Goal: Transaction & Acquisition: Book appointment/travel/reservation

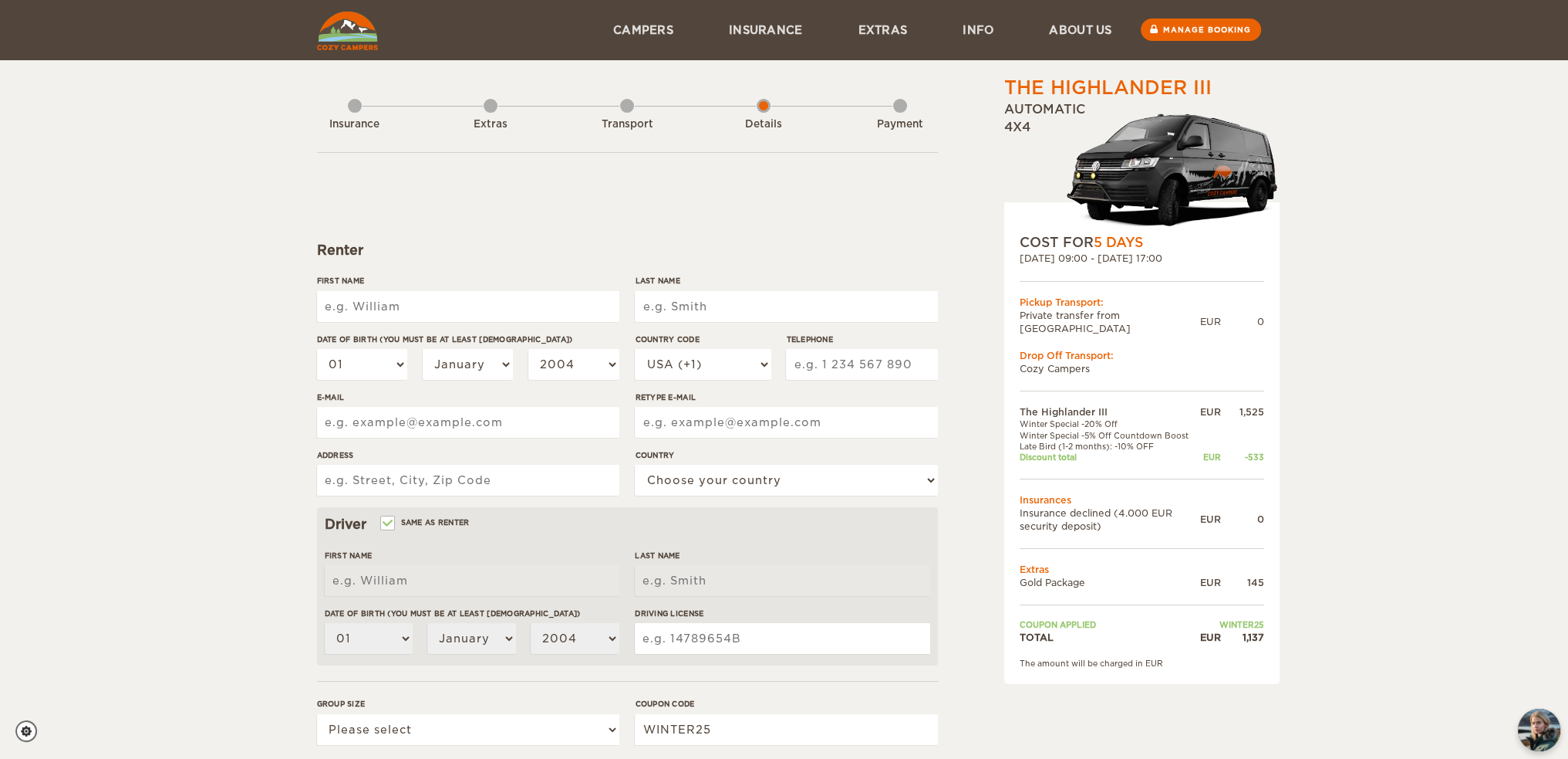
scroll to position [244, 0]
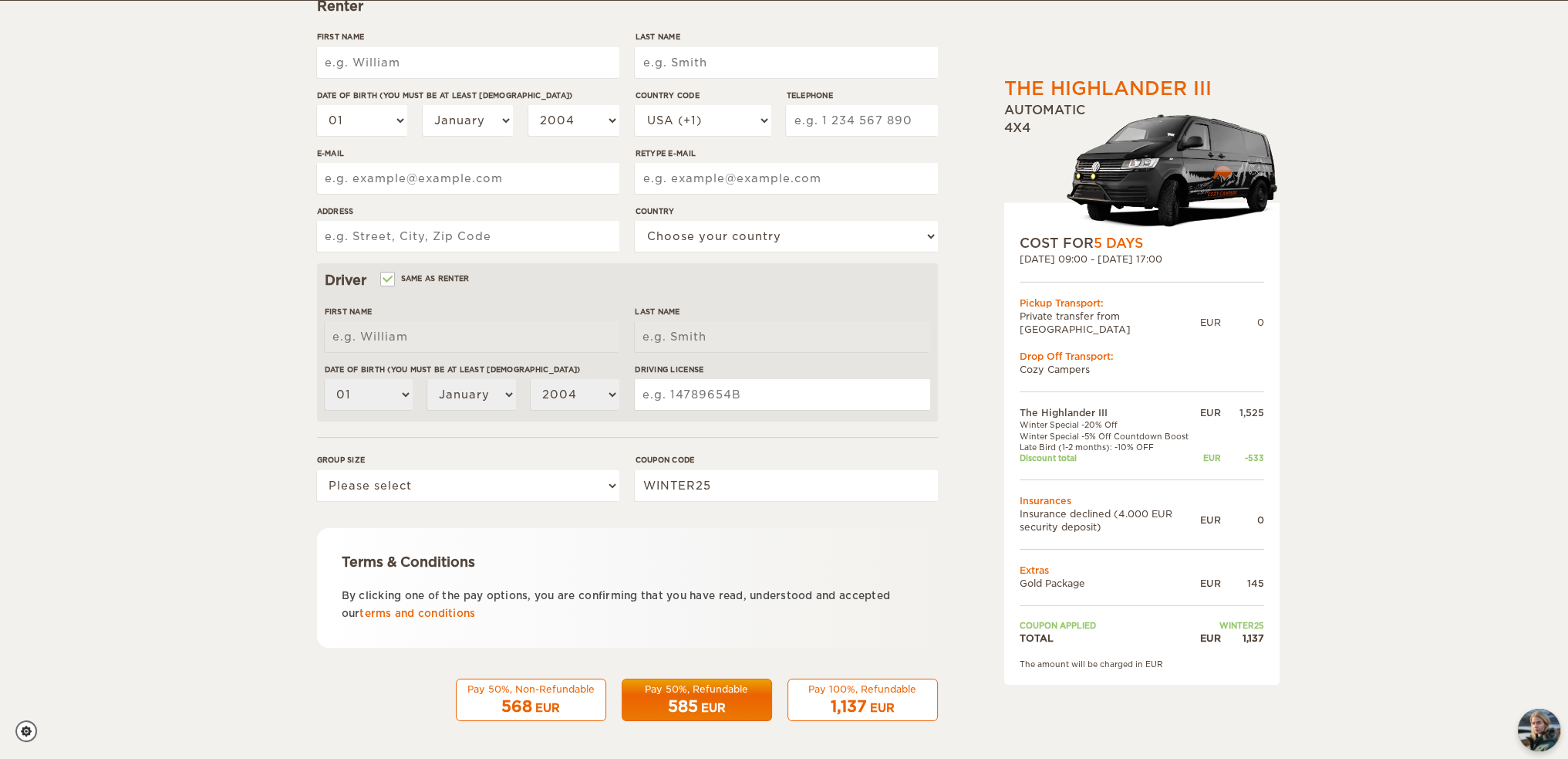
click at [556, 709] on div "EUR" at bounding box center [547, 708] width 25 height 16
click at [1370, 377] on div "The Highlander III Expand Collapse Total 1,137 EUR Automatic 4x4 COST FOR 5 Day…" at bounding box center [784, 258] width 1568 height 1004
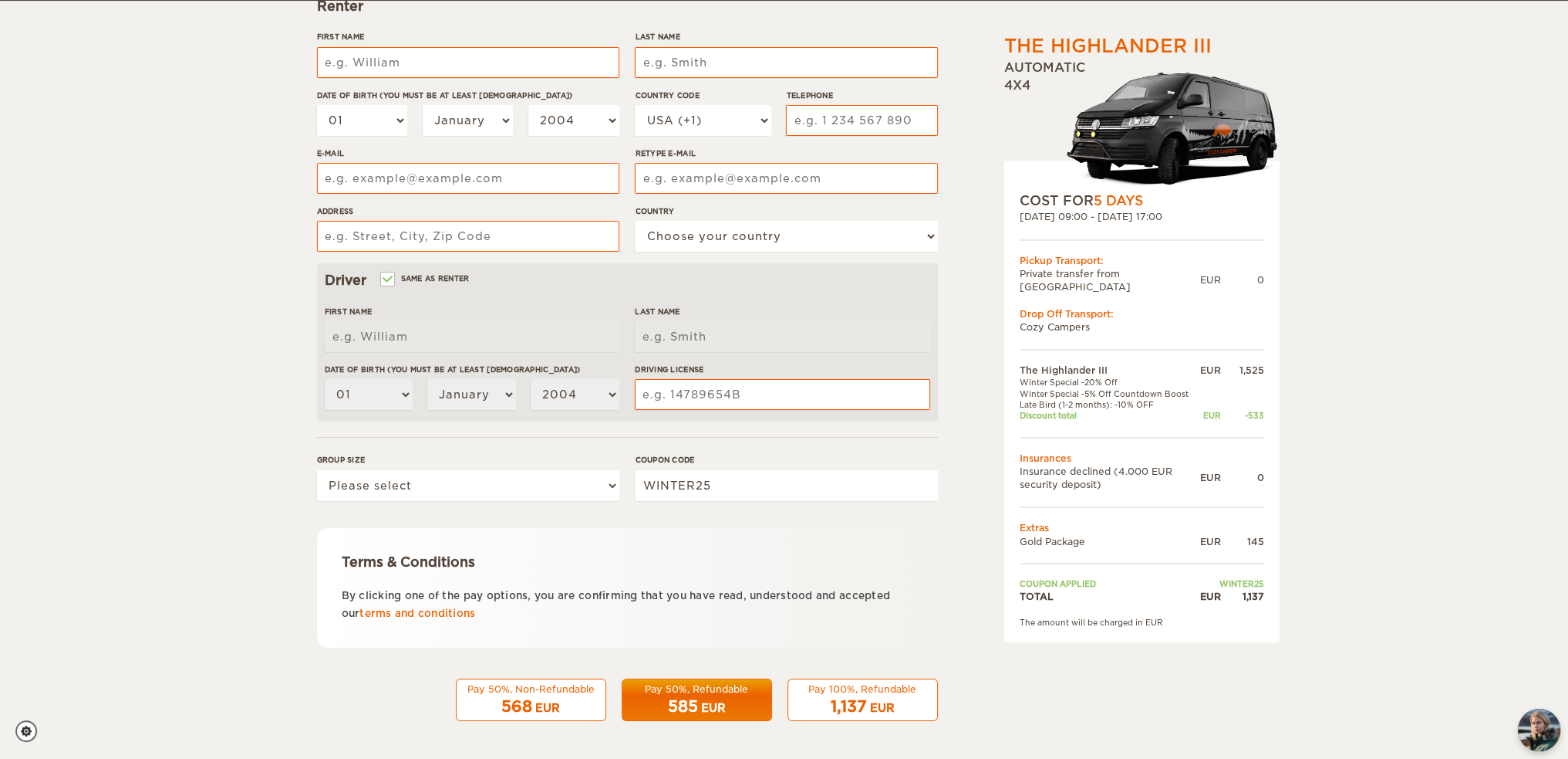
scroll to position [0, 0]
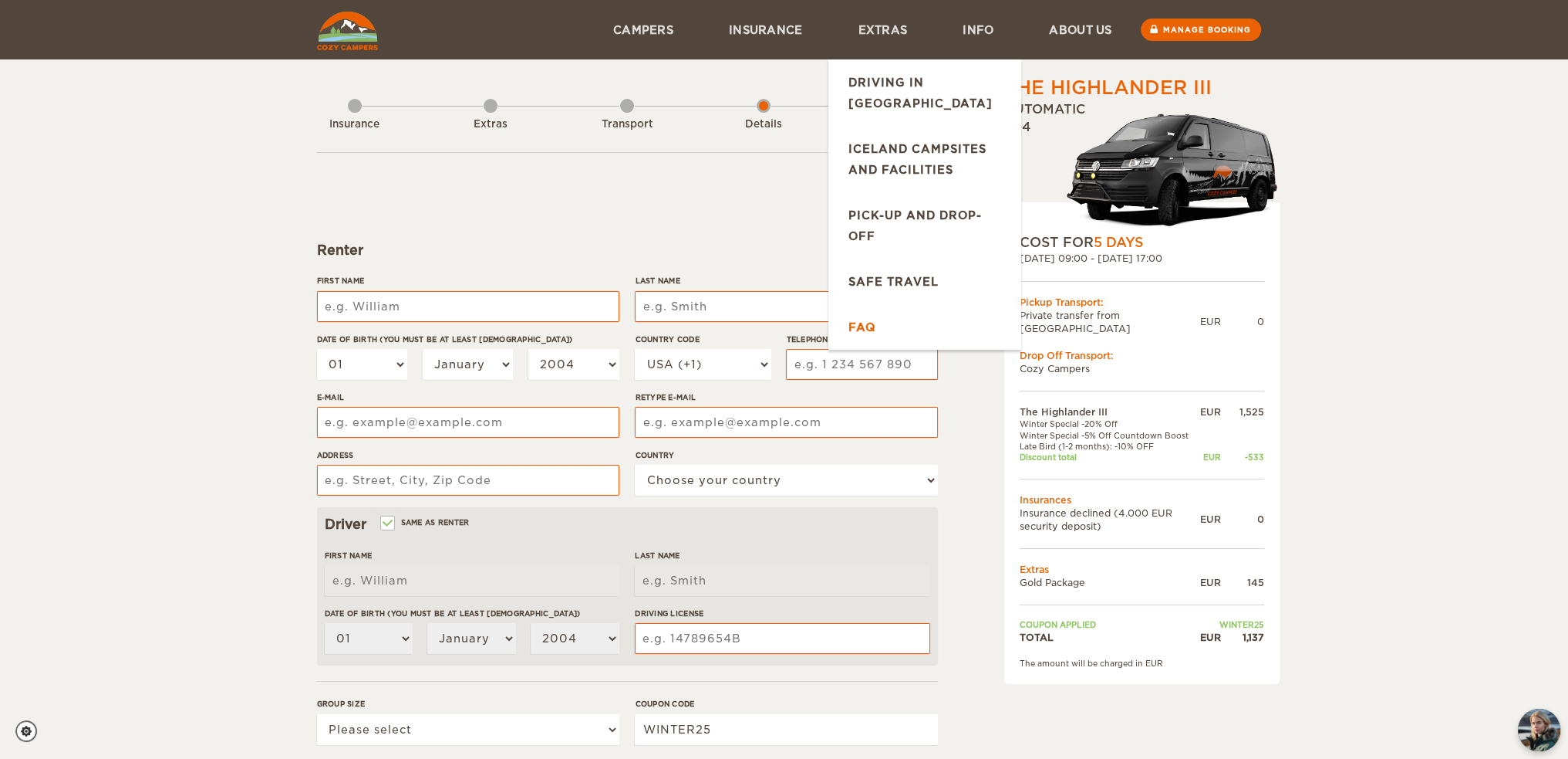
click at [870, 309] on link "FAQ" at bounding box center [925, 327] width 193 height 46
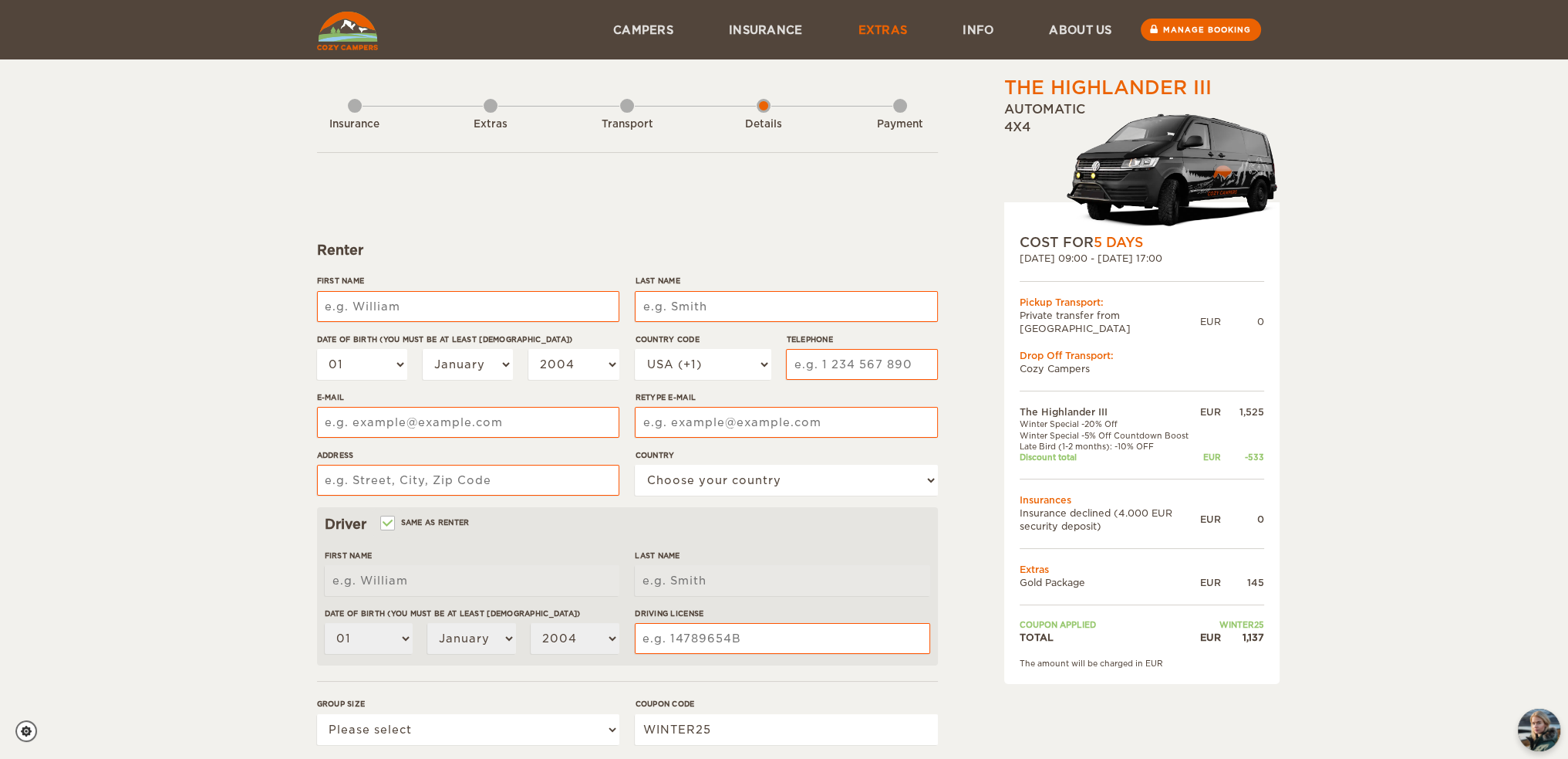
click at [894, 33] on link "Extras" at bounding box center [883, 30] width 105 height 60
click at [394, 297] on input "First Name" at bounding box center [468, 306] width 302 height 31
type input "Marc"
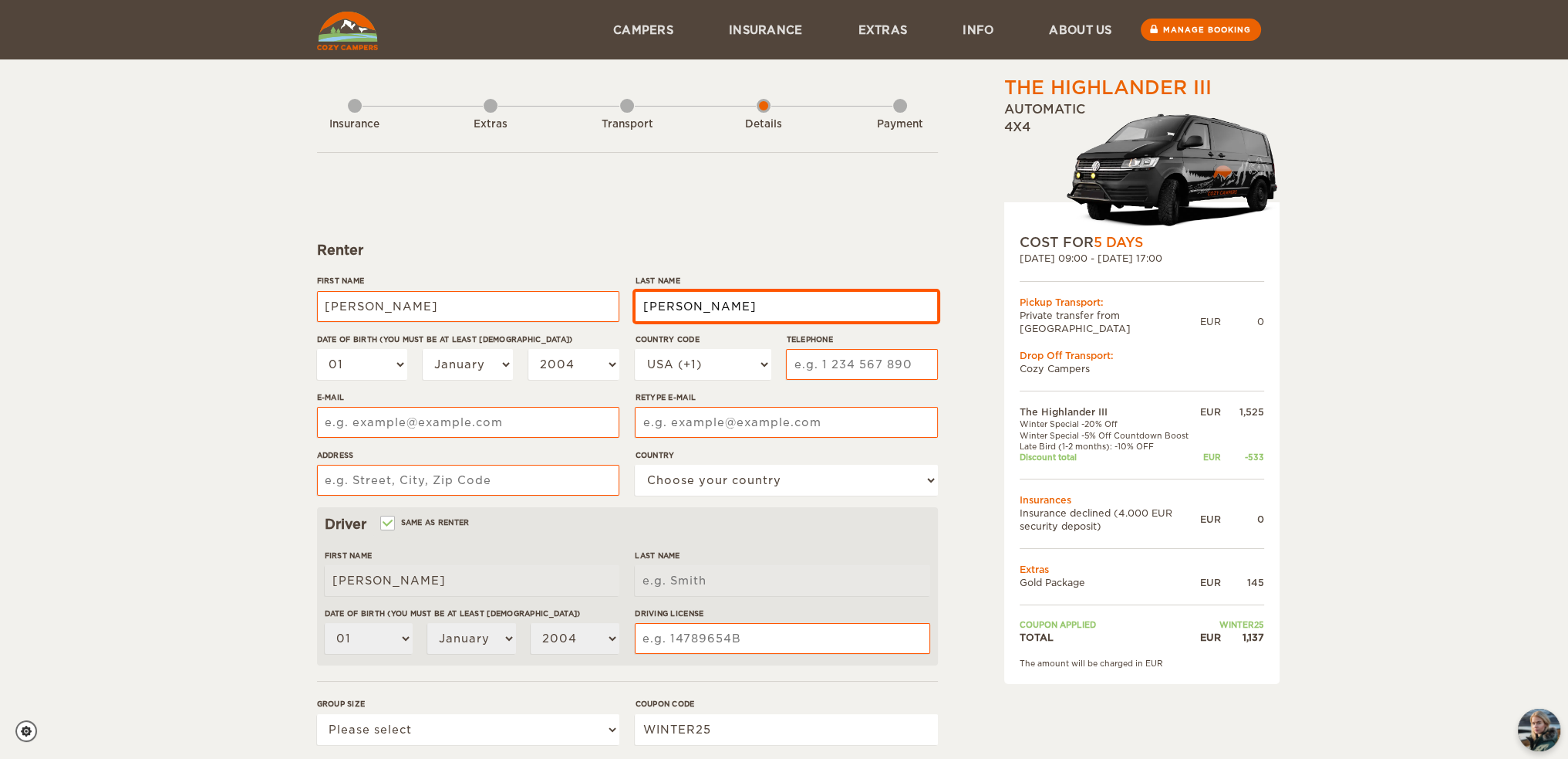
type input "Fortier"
select select "20"
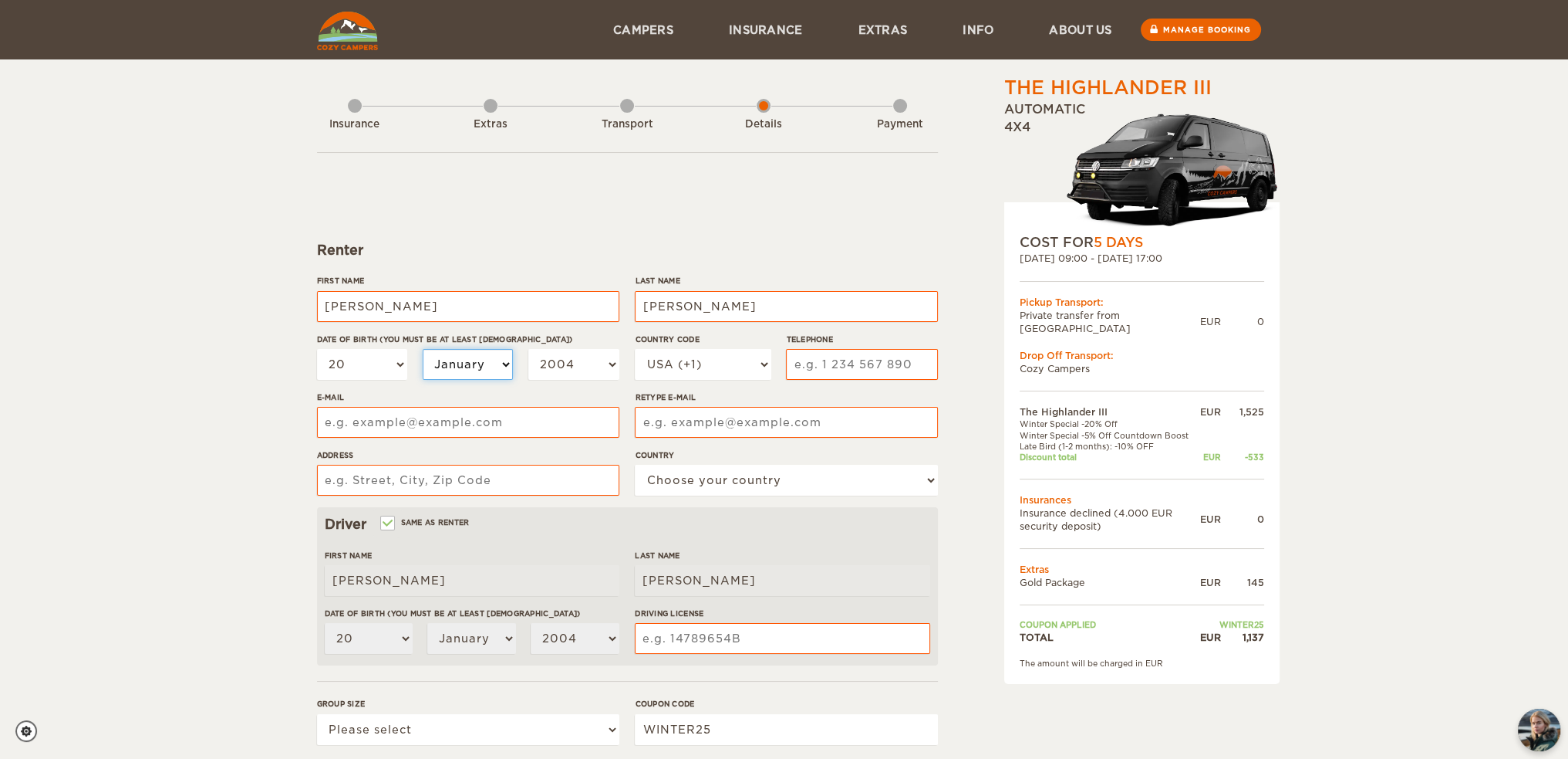
select select "06"
select select "07"
select select "1999"
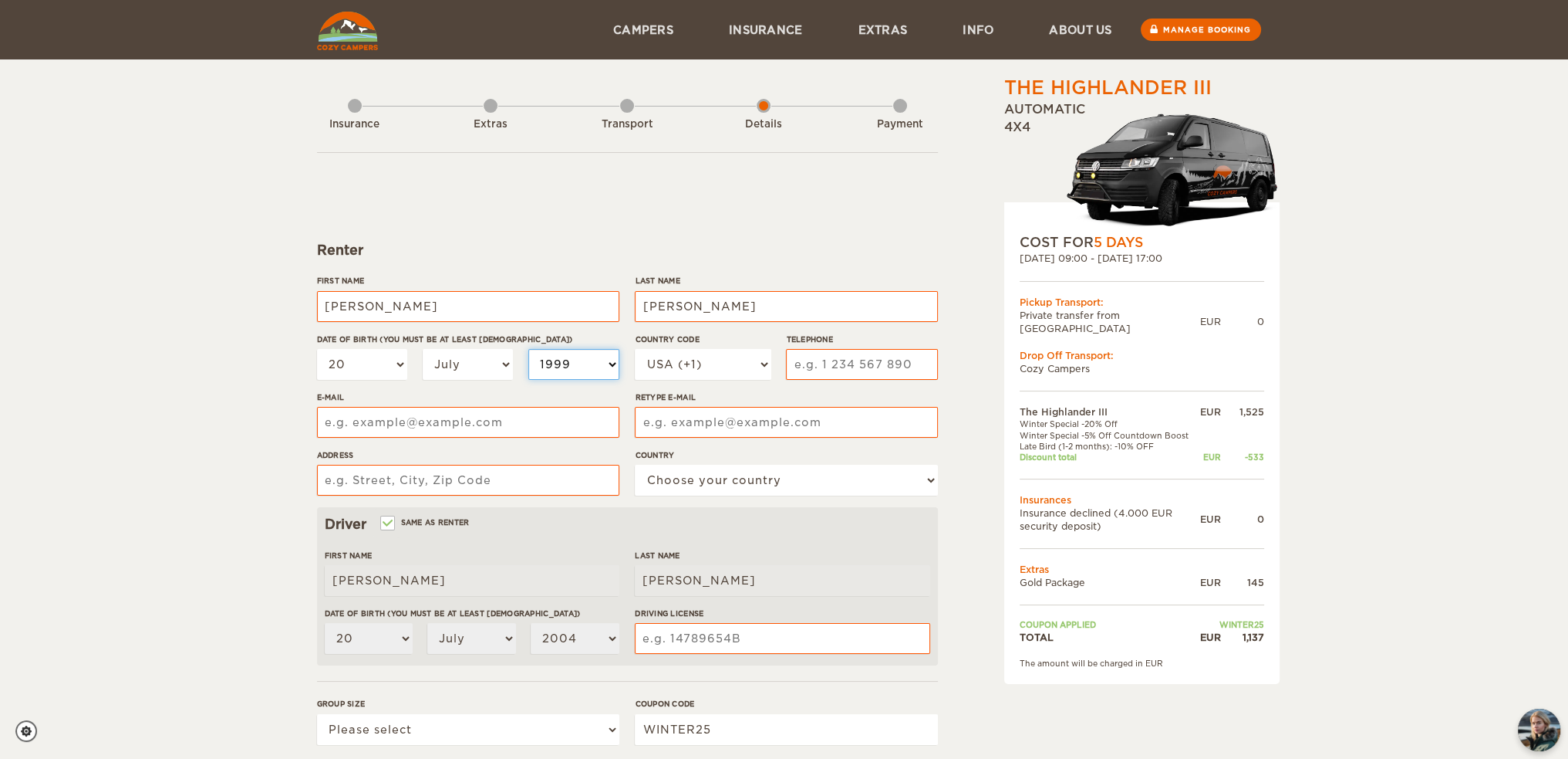
select select "1999"
click at [569, 365] on select "2004 2003 2002 2001 2000 1999 1998 1997 1996 1995 1994 1993 1992 1991 1990 1989…" at bounding box center [574, 364] width 91 height 31
select select "1972"
click at [528, 349] on select "2004 2003 2002 2001 2000 1999 1998 1997 1996 1995 1994 1993 1992 1991 1990 1989…" at bounding box center [574, 364] width 91 height 31
select select "1972"
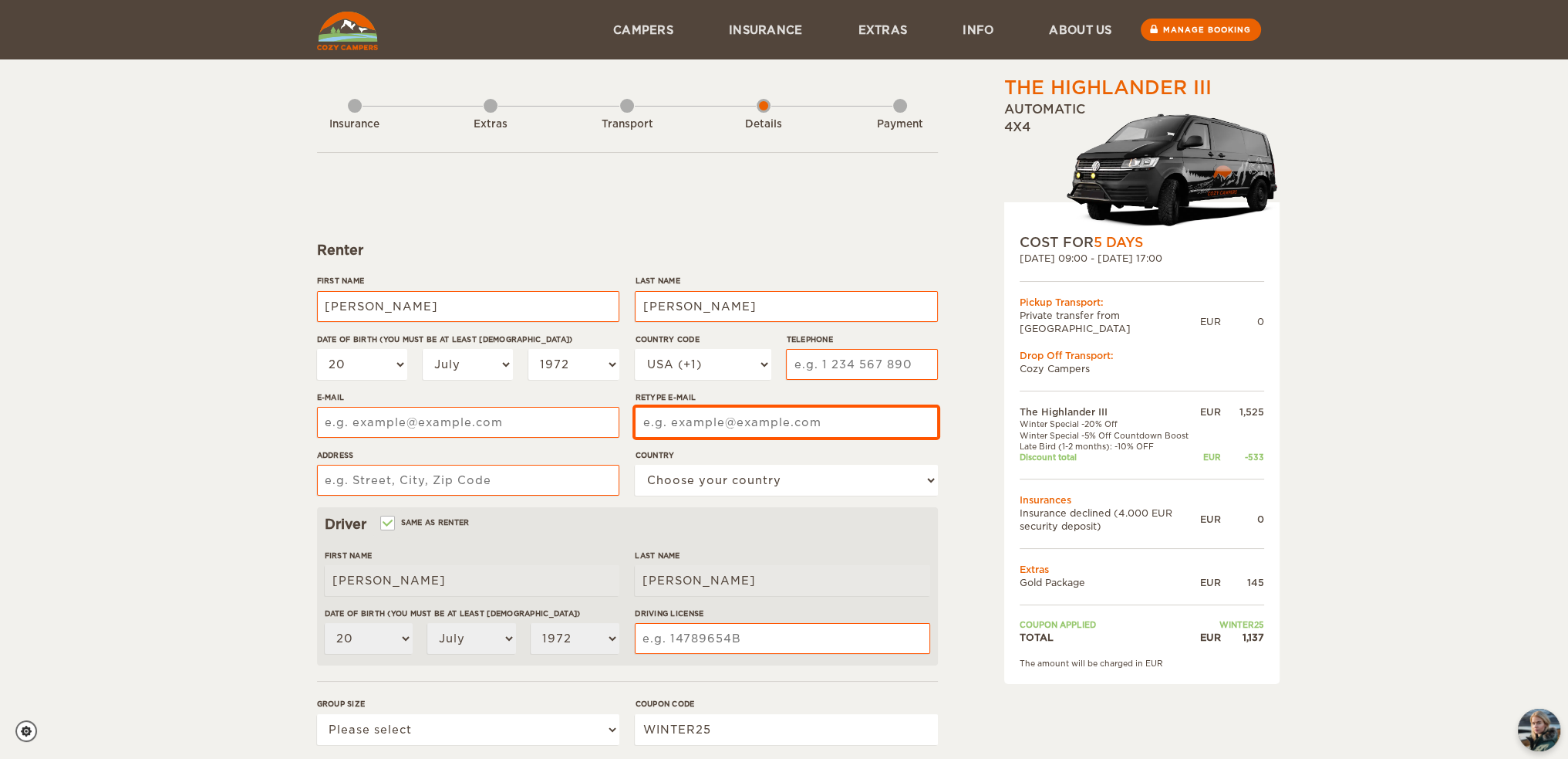
click at [663, 419] on input "Retype E-mail" at bounding box center [786, 422] width 302 height 31
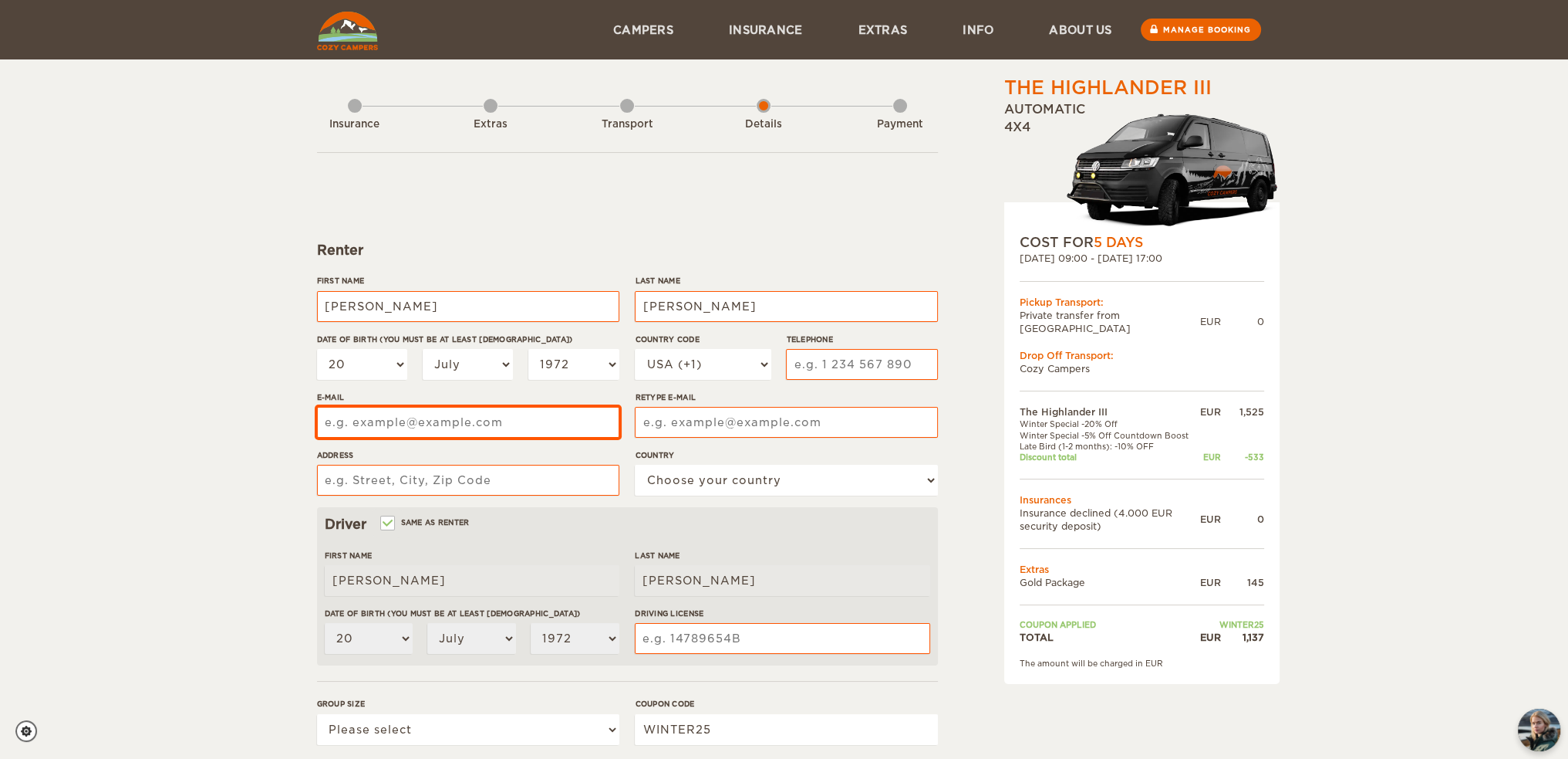
scroll to position [206, 0]
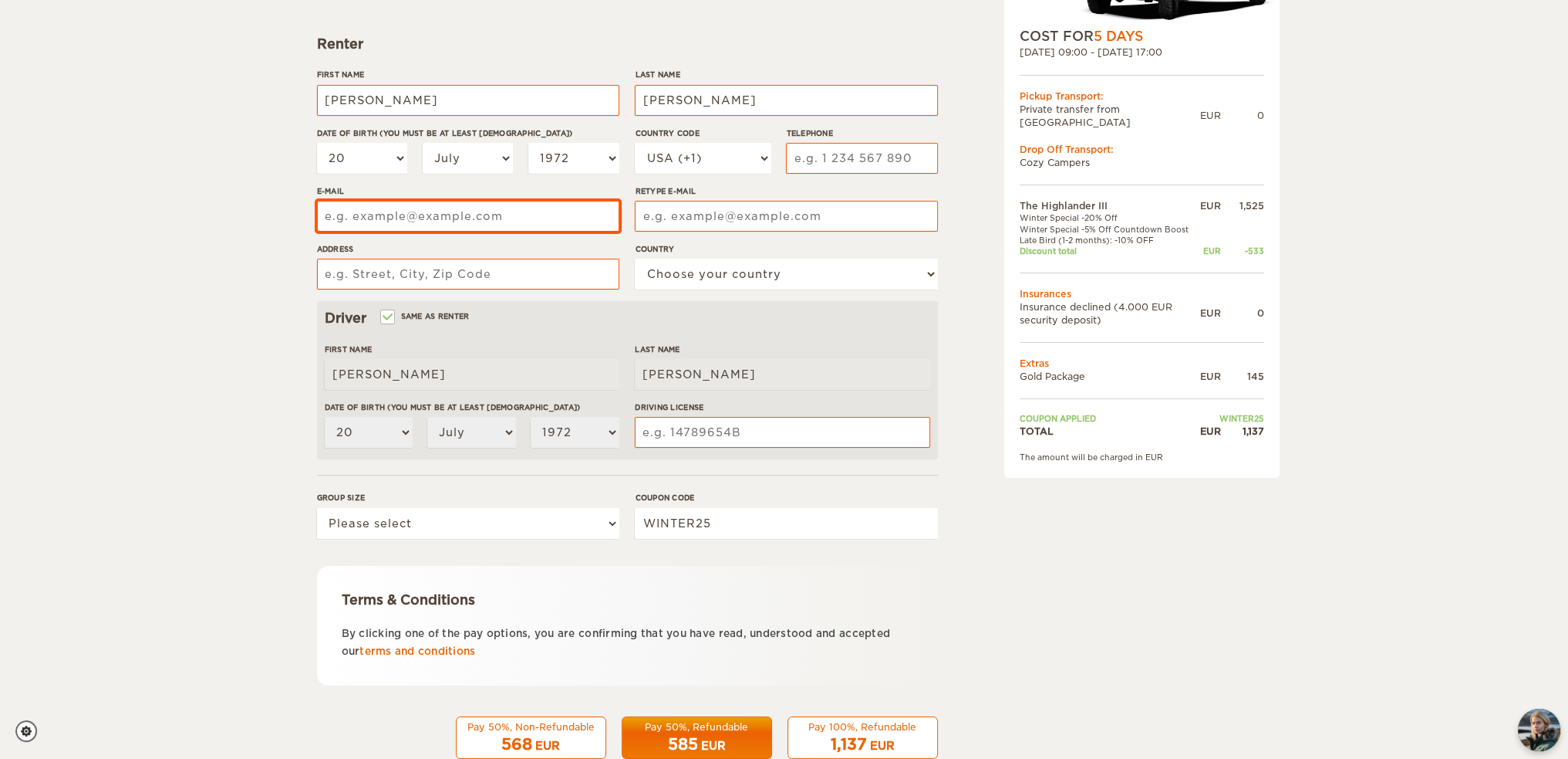
click at [824, 358] on form "Renter First Name Marc Last Name Fortier Date of birth (You must be at least 20…" at bounding box center [627, 352] width 621 height 813
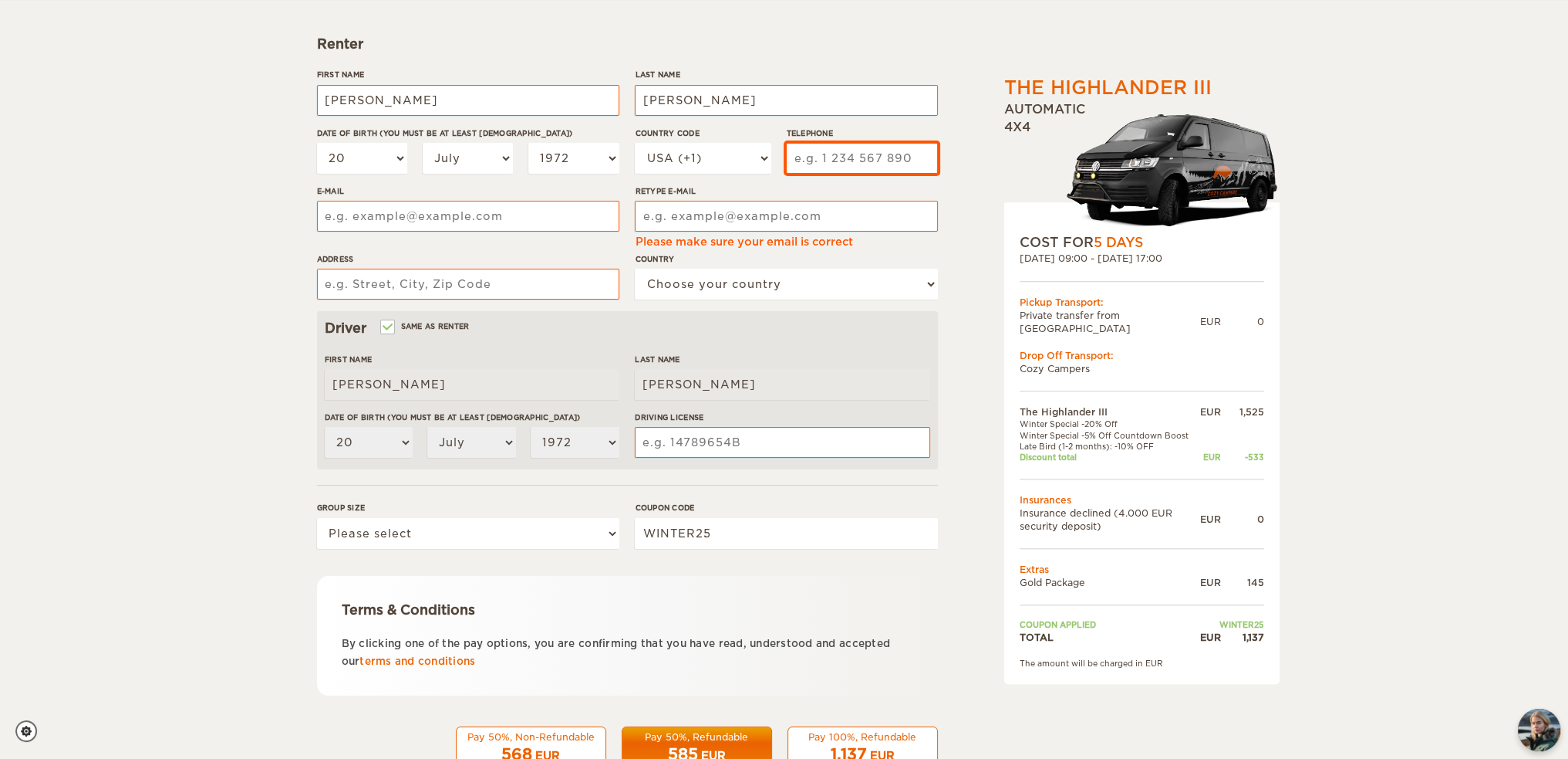
click at [849, 150] on input "Telephone" at bounding box center [862, 158] width 151 height 31
type input "6179664993"
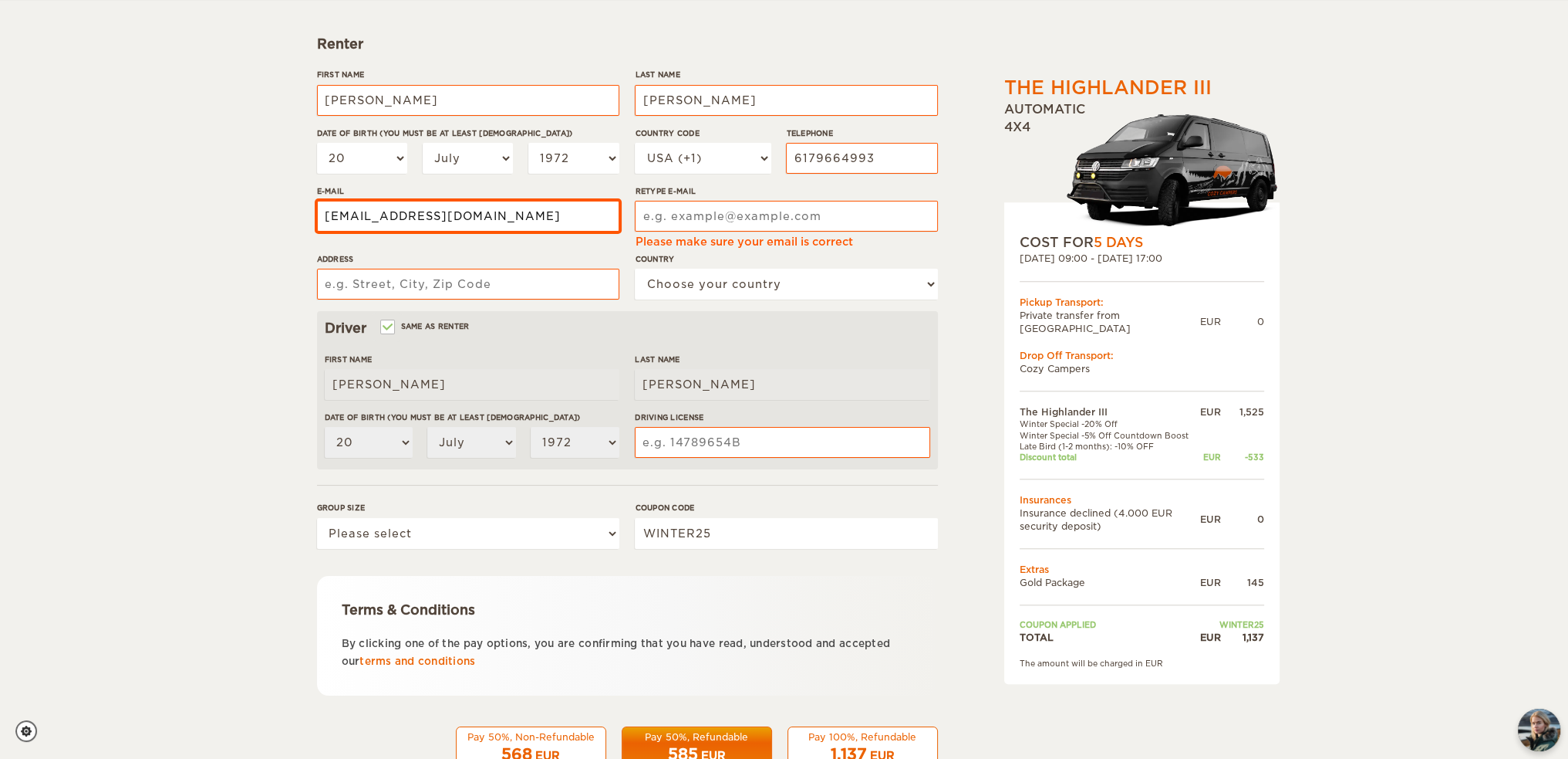
type input "marcrfortier@gmail.com"
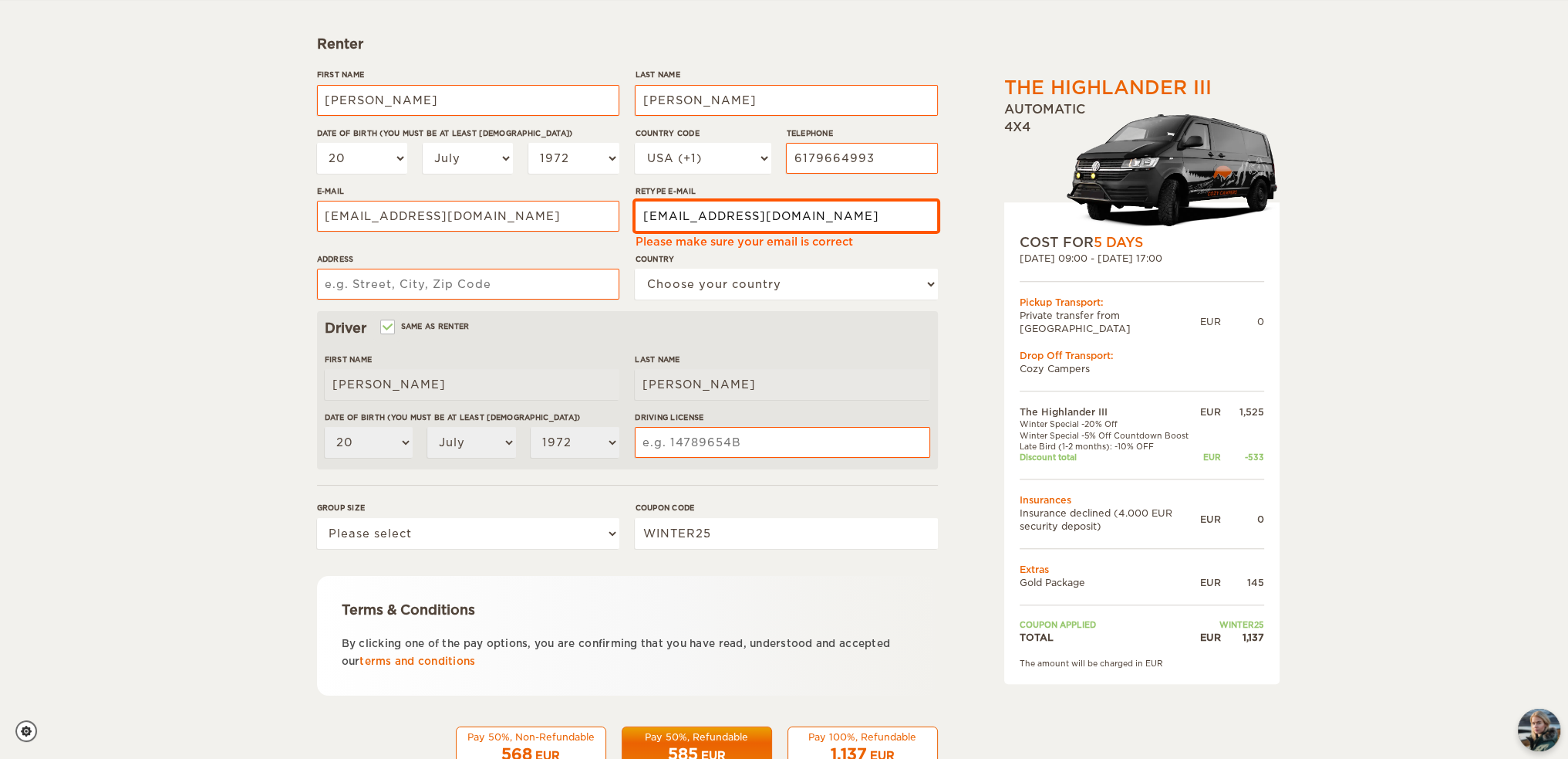
type input "marcrfortier@gmail.com"
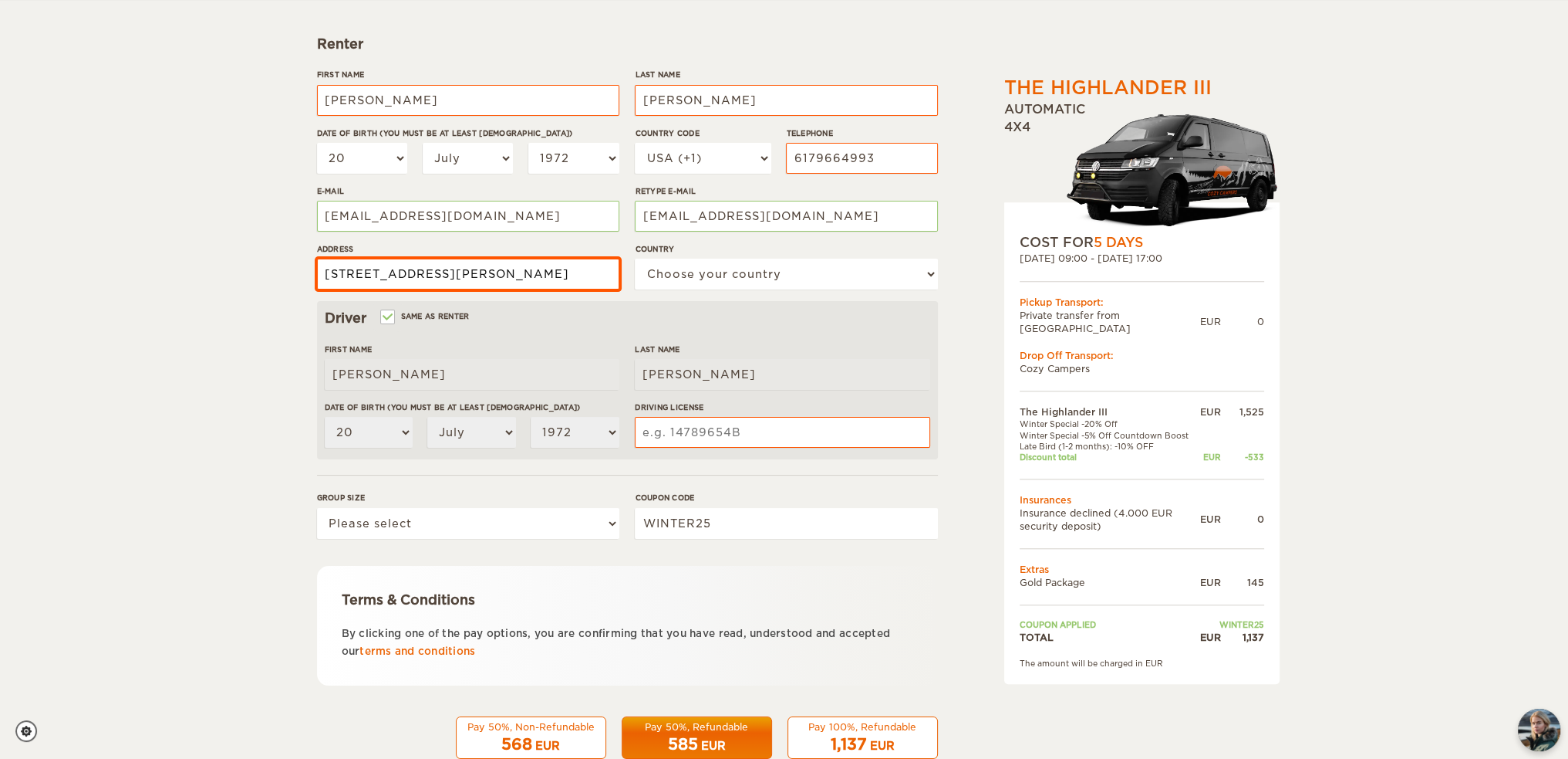
type input "530 Bridge St South Hamilton MA 01982"
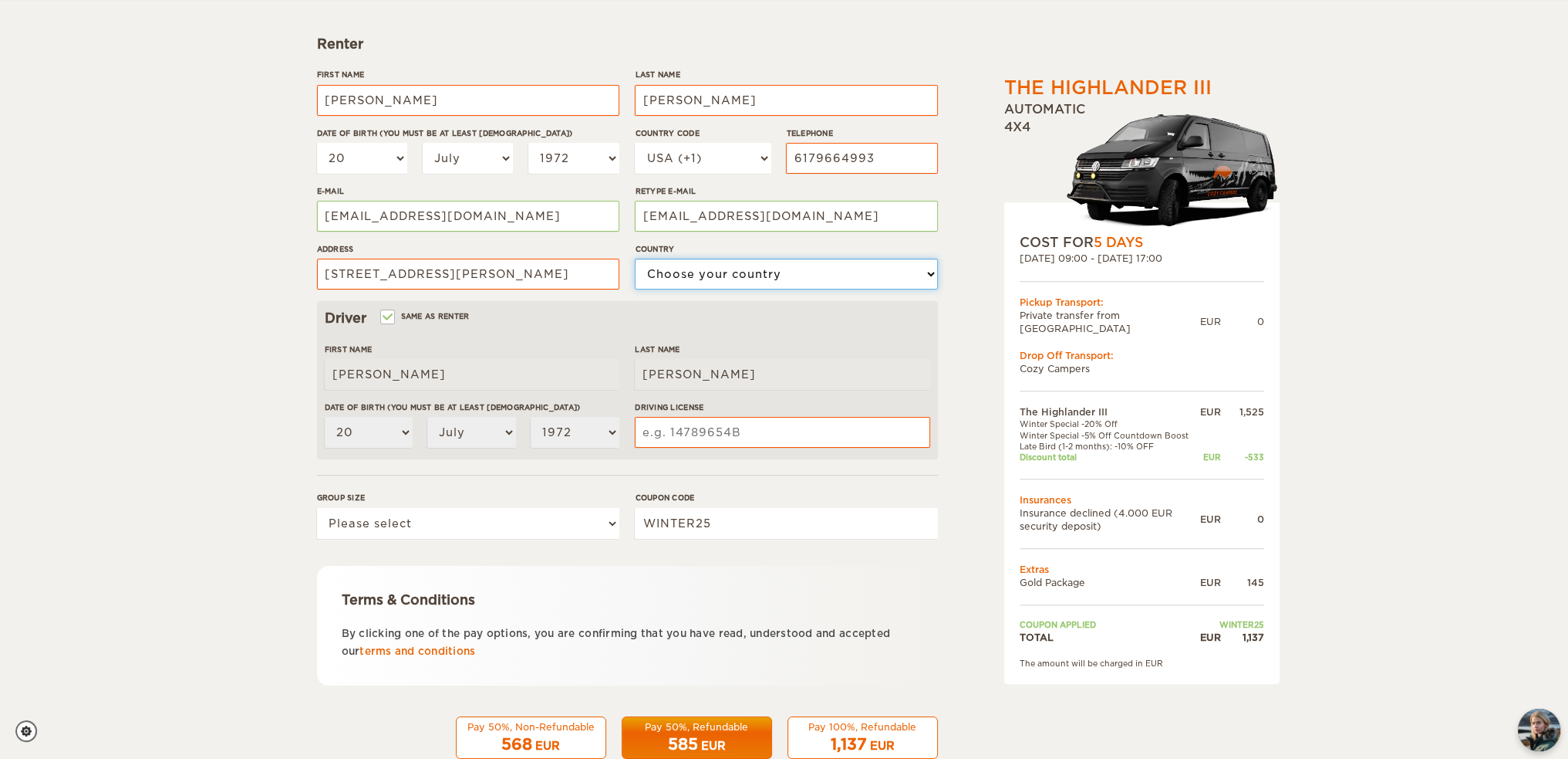
select select "222"
click at [734, 436] on input "Driving License" at bounding box center [783, 432] width 294 height 31
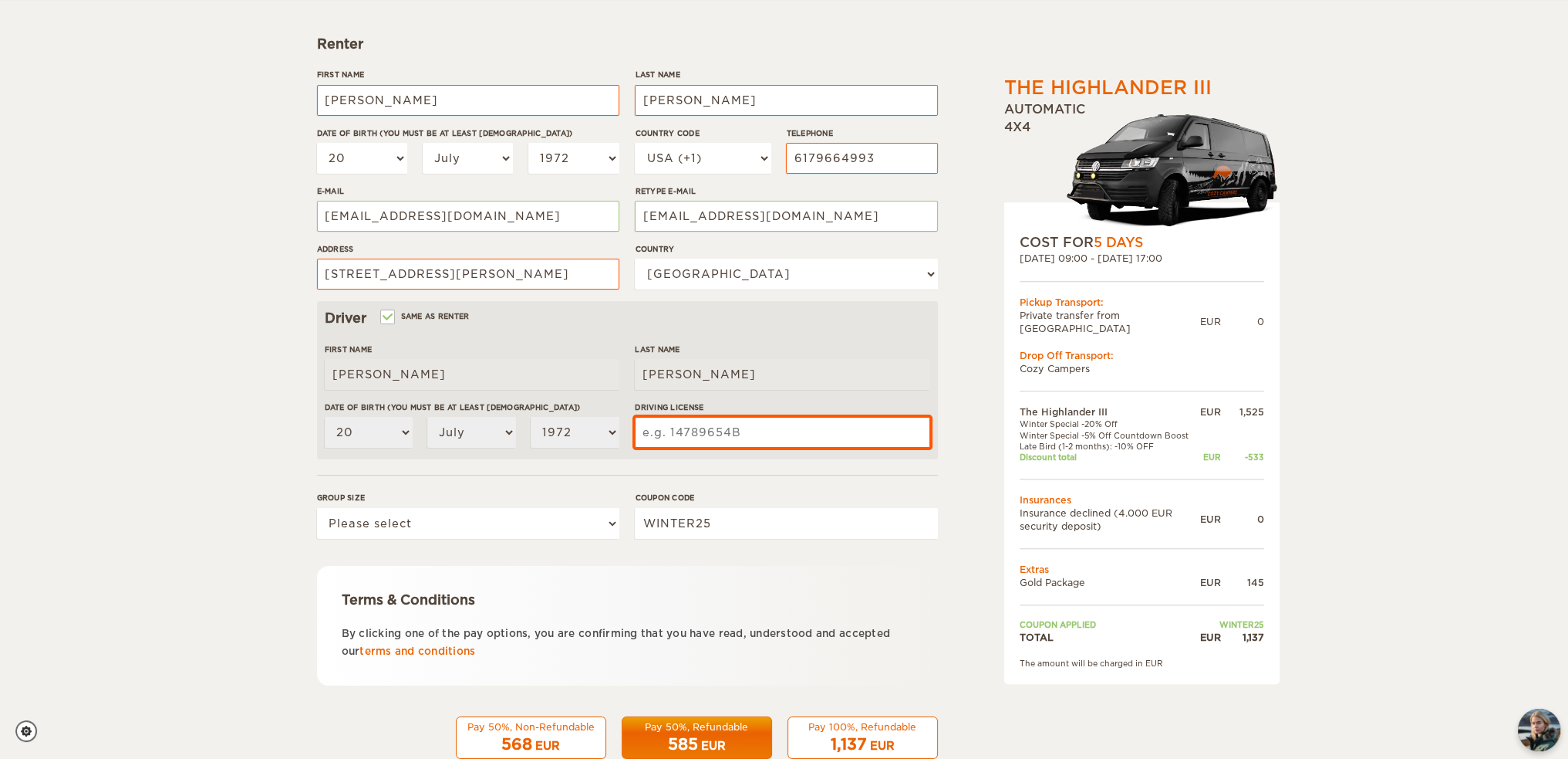
type input "s"
type input "S15842805"
click at [873, 740] on div "EUR" at bounding box center [882, 746] width 25 height 16
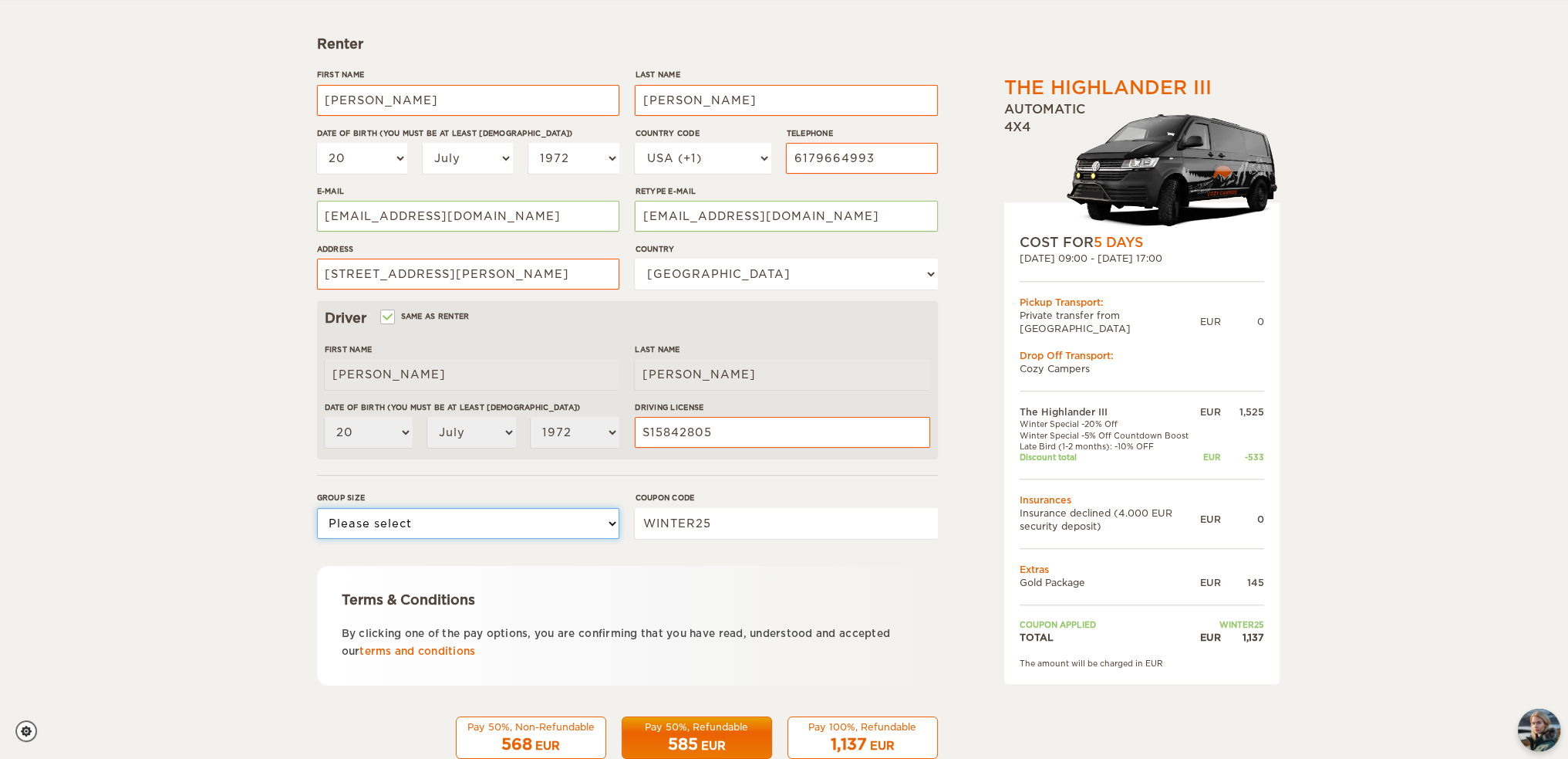
click at [546, 523] on select "Please select 1 2 3" at bounding box center [468, 523] width 302 height 31
select select "2"
click at [317, 508] on select "Please select 1 2 3" at bounding box center [468, 523] width 302 height 31
click at [865, 737] on span "1,137" at bounding box center [849, 744] width 36 height 19
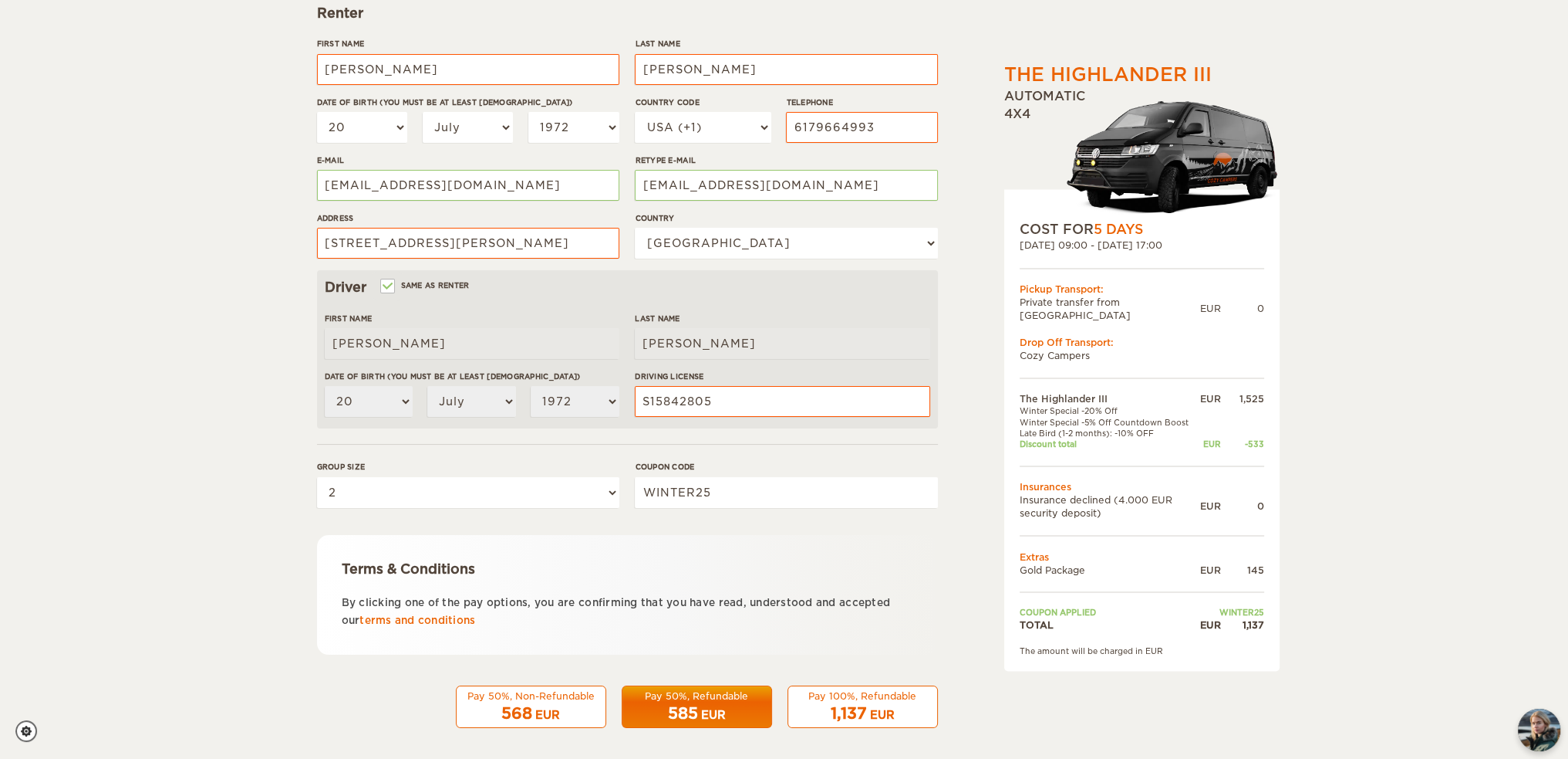
scroll to position [244, 0]
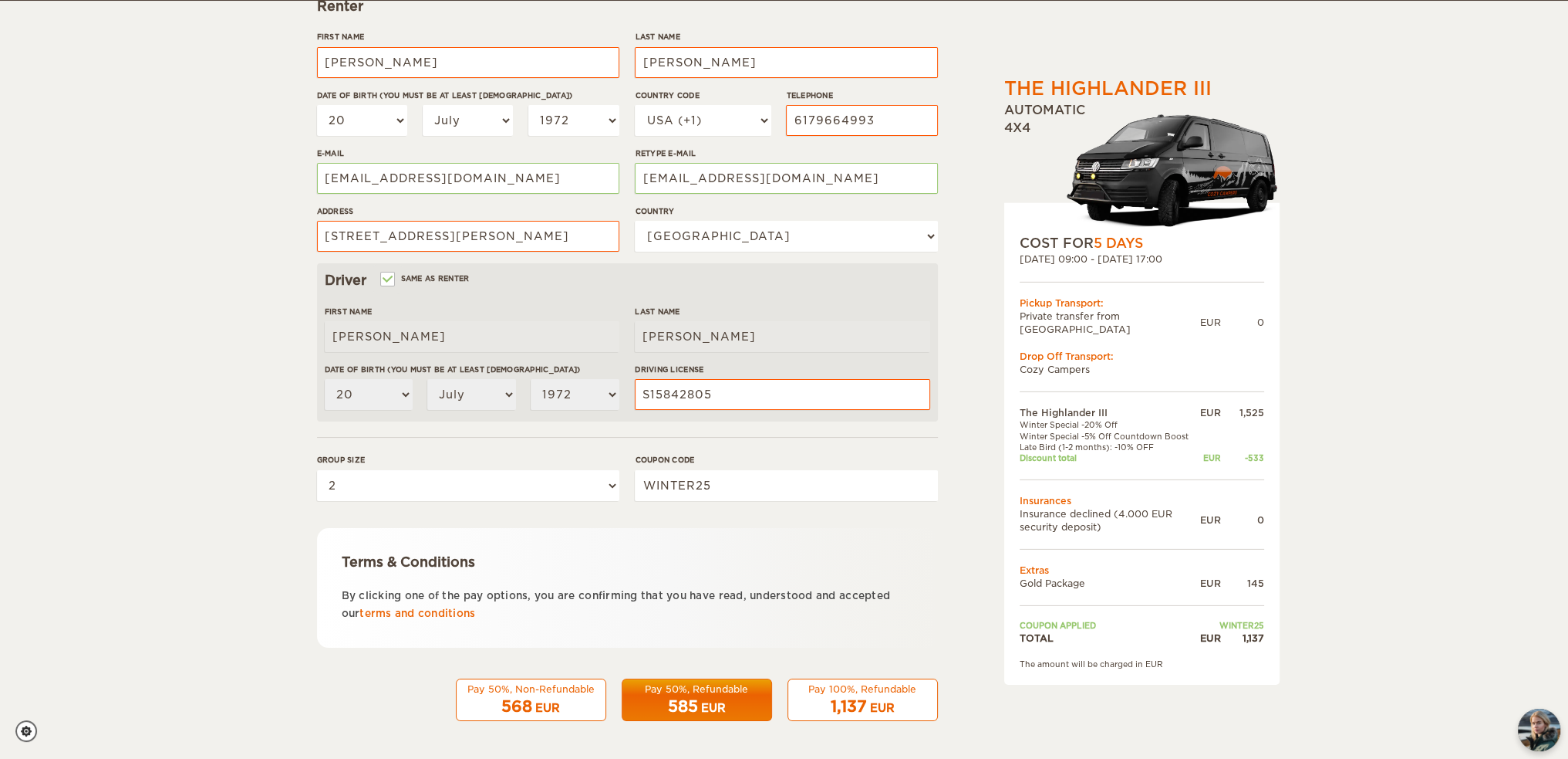
click at [895, 706] on div "1,137 EUR" at bounding box center [862, 706] width 130 height 23
click at [378, 614] on link "terms and conditions" at bounding box center [418, 614] width 115 height 12
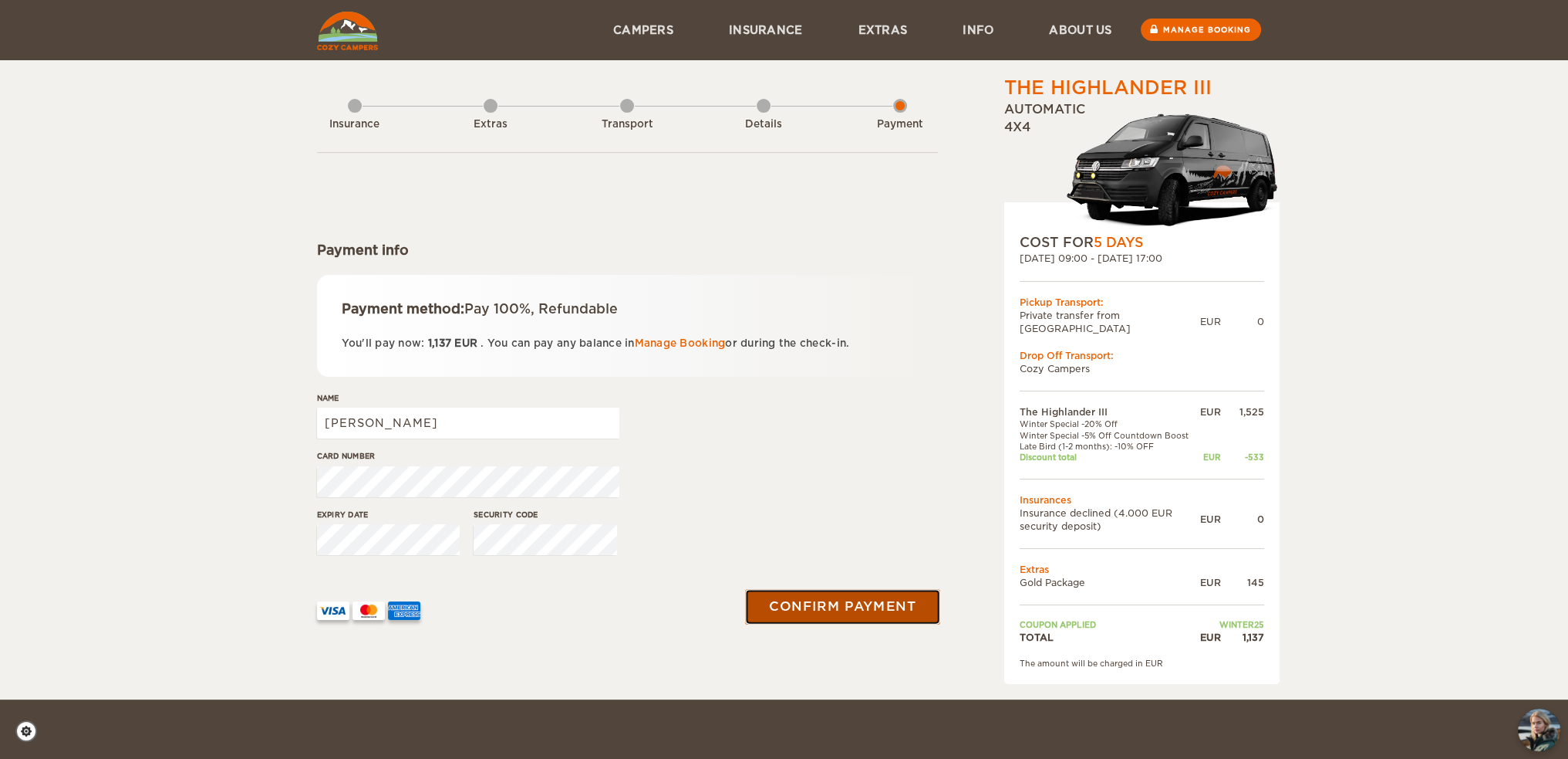
click at [821, 591] on button "Confirm payment" at bounding box center [843, 606] width 195 height 35
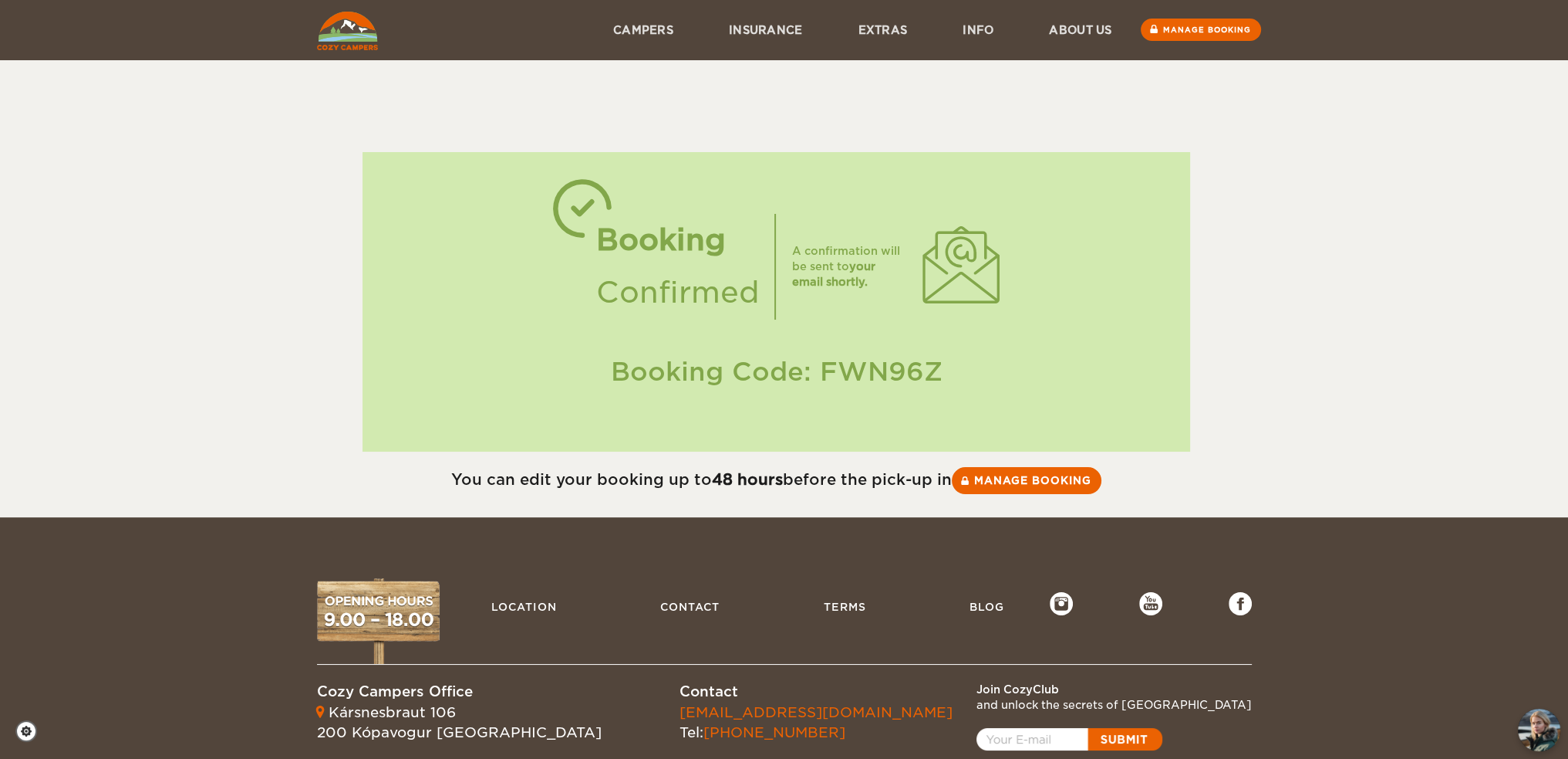
drag, startPoint x: 925, startPoint y: 367, endPoint x: 817, endPoint y: 346, distance: 110.0
click at [817, 346] on div "Booking Confirmed A confirmation will be sent to your email shortly. Booking Co…" at bounding box center [777, 301] width 828 height 299
copy div "FWN96Z"
